Goal: Find specific fact: Find specific fact

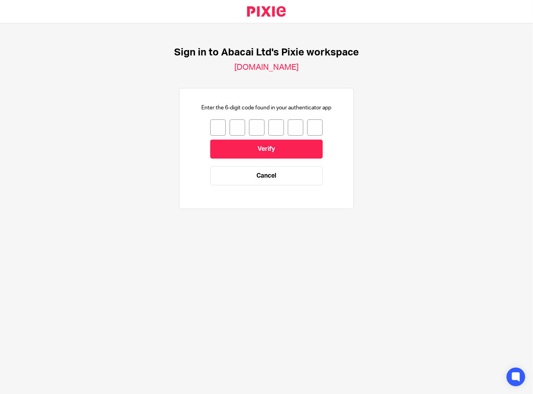
click at [217, 123] on input "number" at bounding box center [218, 127] width 16 height 16
type input "8"
type input "3"
type input "1"
type input "5"
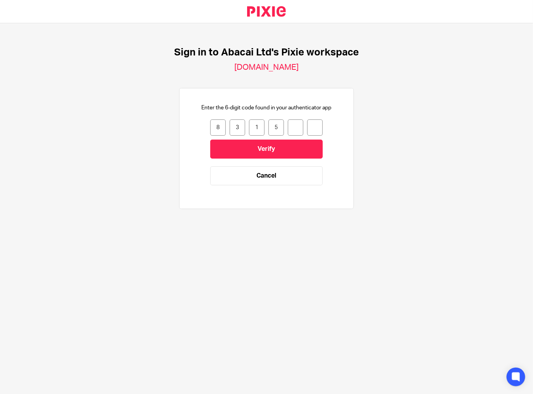
type input "6"
type input "7"
click at [296, 149] on input "Verify" at bounding box center [266, 149] width 113 height 19
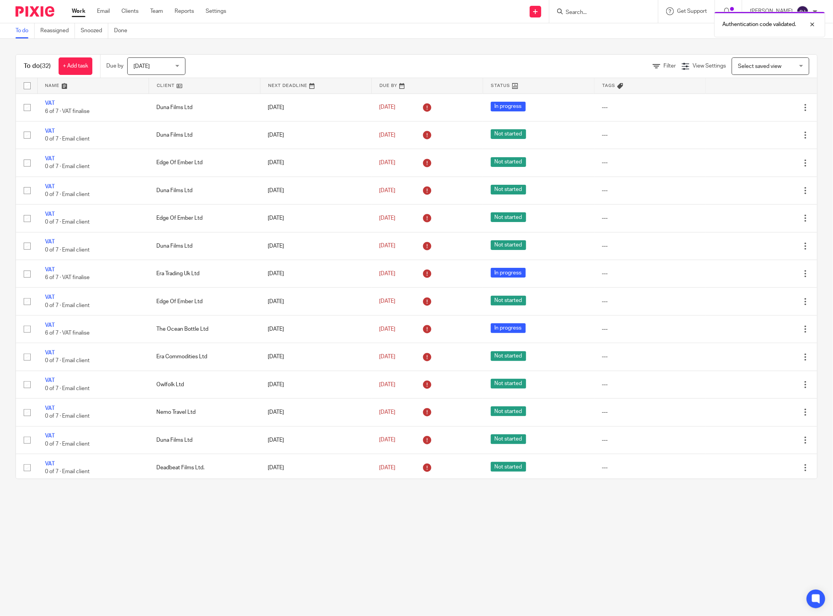
click at [121, 10] on ul "Work Email Clients Team Reports Settings" at bounding box center [155, 11] width 166 height 8
click at [125, 10] on link "Clients" at bounding box center [129, 11] width 17 height 8
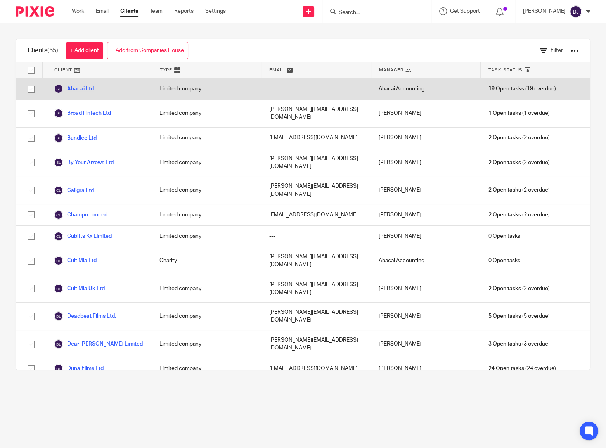
click at [81, 85] on link "Abacai Ltd" at bounding box center [74, 88] width 40 height 9
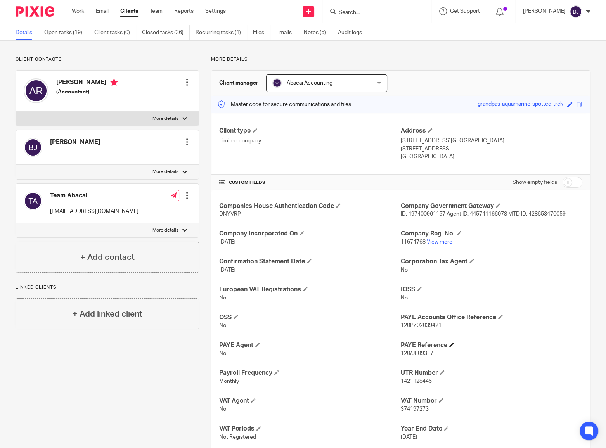
scroll to position [47, 0]
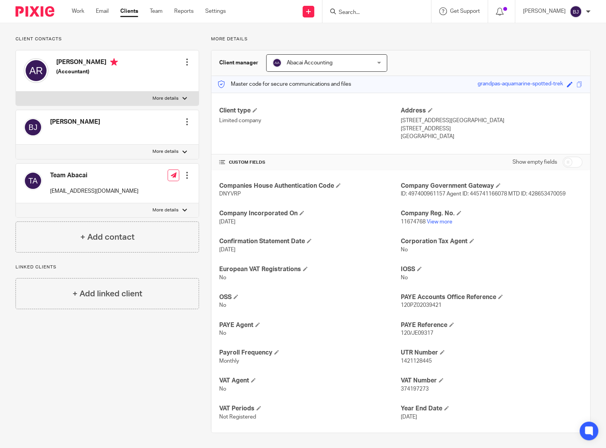
click at [401, 363] on span "1421128445" at bounding box center [416, 360] width 31 height 5
click at [401, 362] on span "1421128445" at bounding box center [416, 360] width 31 height 5
copy span "1421128445"
